Goal: Use online tool/utility: Utilize a website feature to perform a specific function

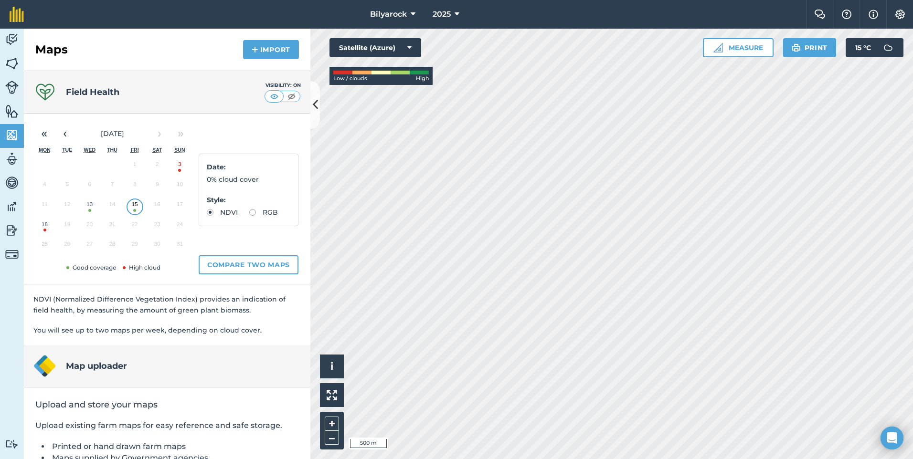
scroll to position [79, 0]
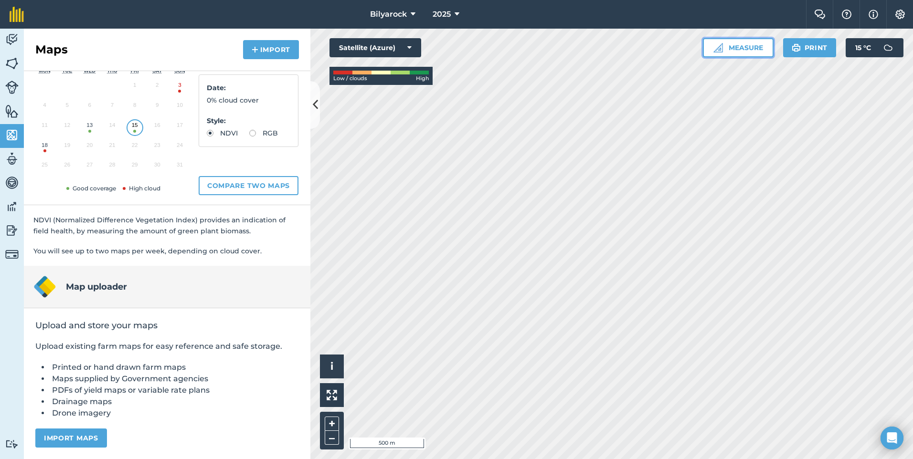
click at [704, 44] on button "Measure" at bounding box center [738, 47] width 71 height 19
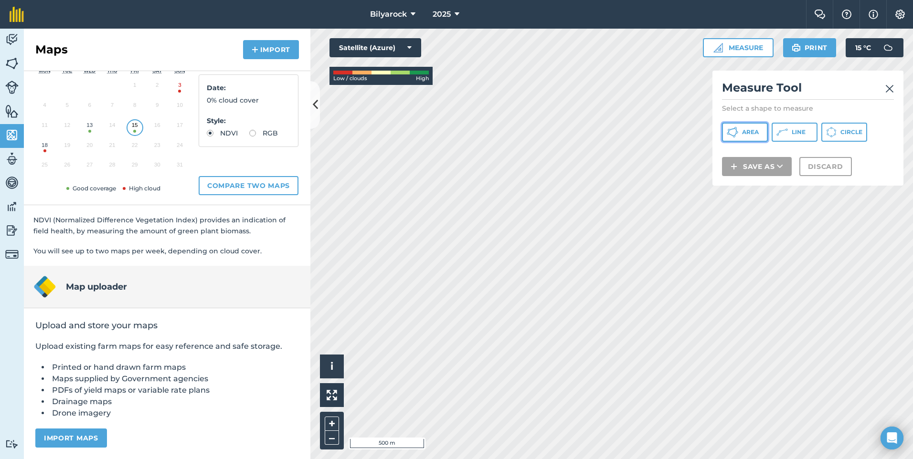
click at [756, 133] on span "Area" at bounding box center [750, 132] width 17 height 8
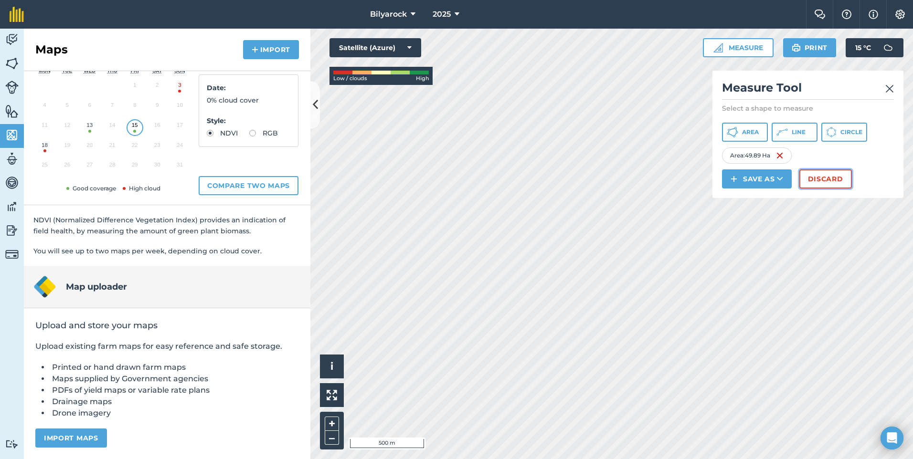
click at [833, 177] on button "Discard" at bounding box center [826, 179] width 53 height 19
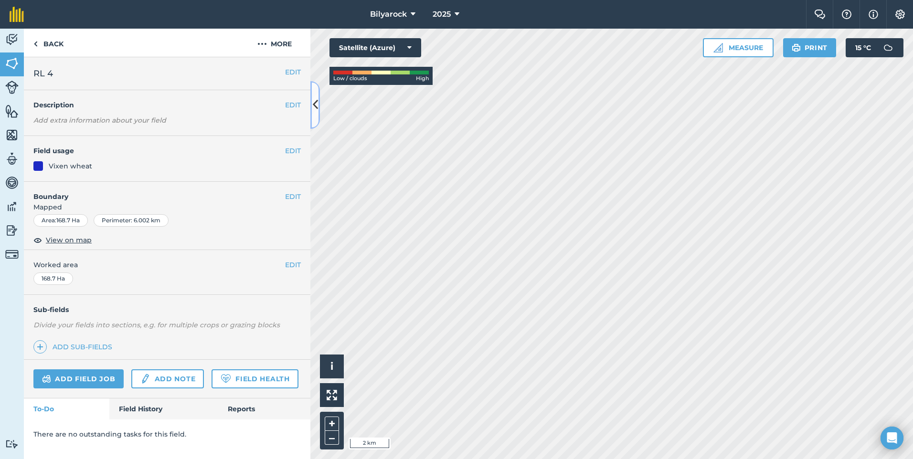
click at [317, 103] on icon at bounding box center [315, 104] width 5 height 17
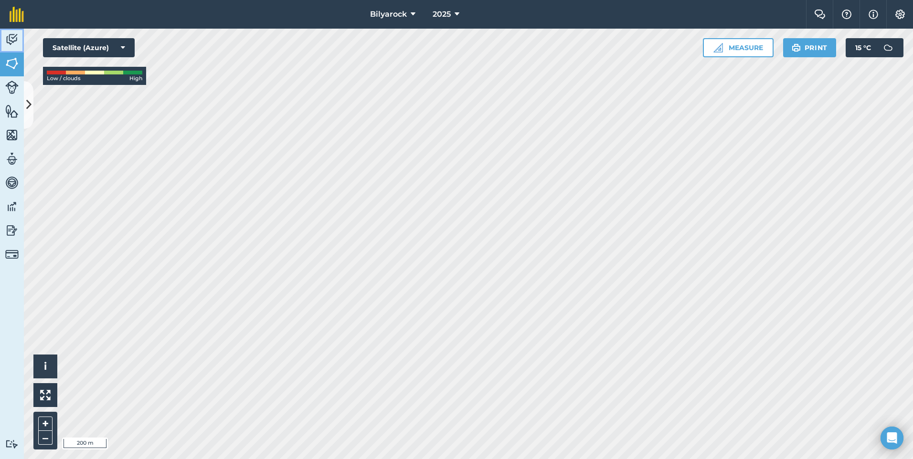
click at [9, 33] on img at bounding box center [11, 39] width 13 height 14
click at [124, 47] on icon at bounding box center [123, 48] width 4 height 10
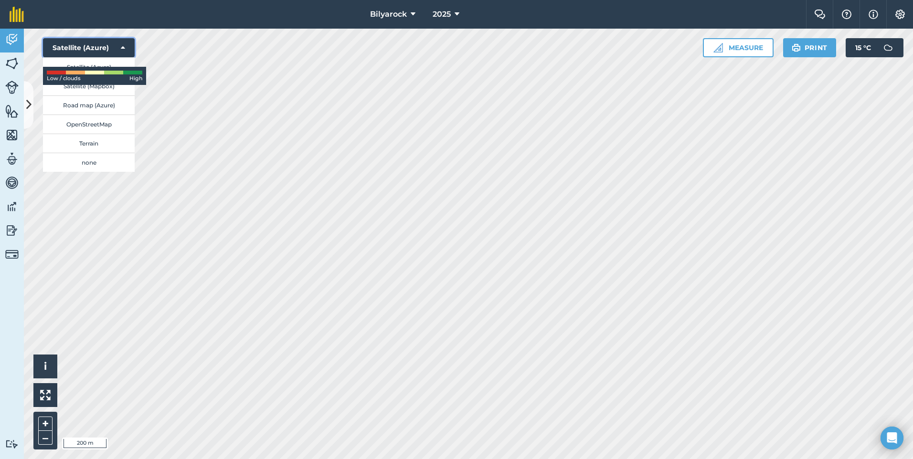
click at [122, 45] on icon at bounding box center [123, 48] width 4 height 10
